Goal: Task Accomplishment & Management: Manage account settings

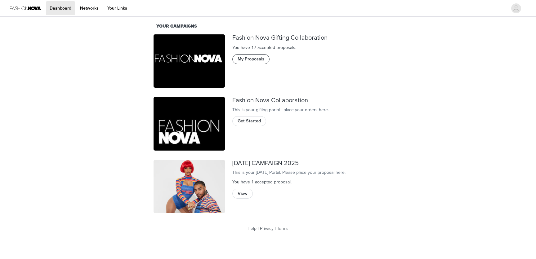
click at [248, 58] on button "My Proposals" at bounding box center [250, 59] width 37 height 10
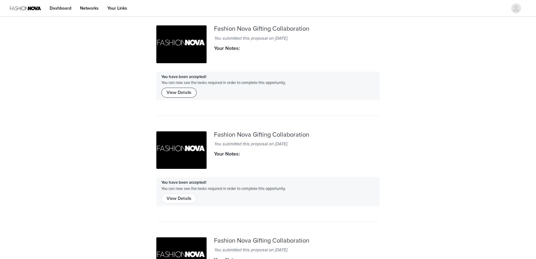
click at [181, 91] on button "View Details" at bounding box center [178, 93] width 35 height 10
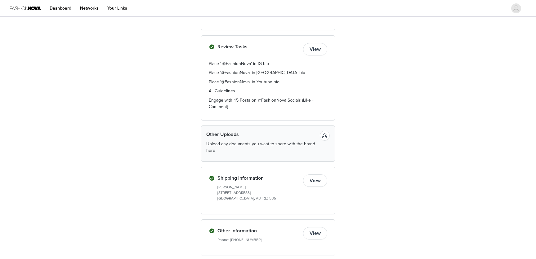
scroll to position [531, 0]
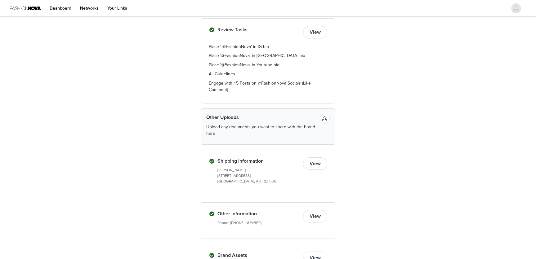
click at [313, 35] on button "View" at bounding box center [315, 32] width 24 height 12
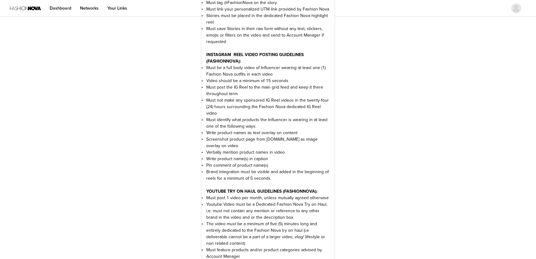
scroll to position [486, 0]
